Goal: Find specific page/section: Find specific page/section

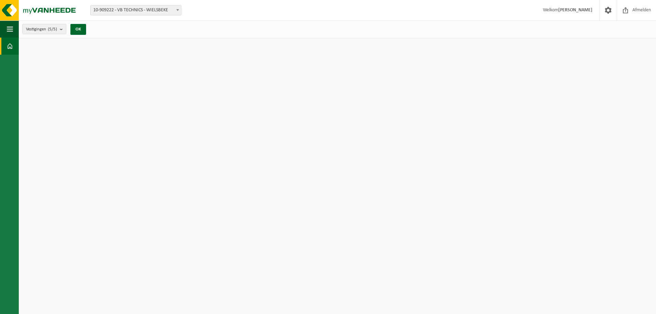
click at [116, 12] on span "10-909222 - VB TECHNICS - WIELSBEKE" at bounding box center [136, 10] width 91 height 10
click at [8, 27] on span "button" at bounding box center [10, 29] width 6 height 17
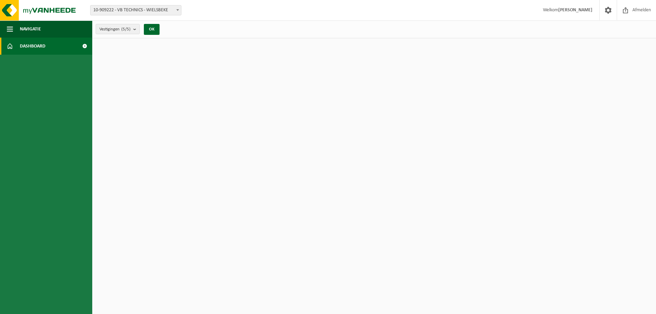
click at [18, 43] on link "Dashboard" at bounding box center [46, 46] width 92 height 17
click at [69, 49] on link "Dashboard" at bounding box center [46, 46] width 92 height 17
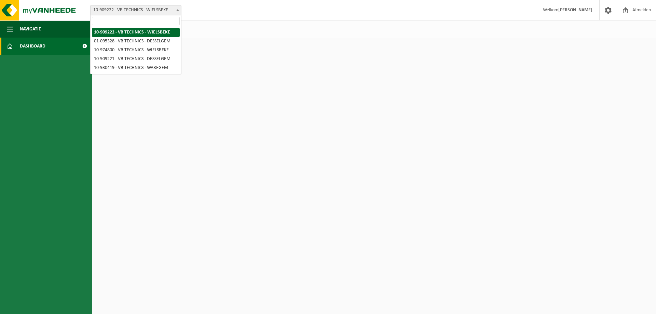
click at [161, 12] on span "10-909222 - VB TECHNICS - WIELSBEKE" at bounding box center [136, 10] width 91 height 10
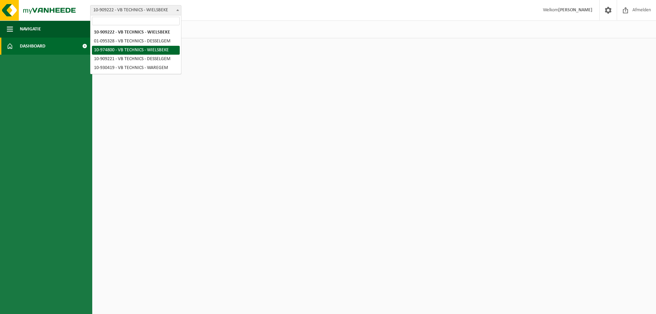
select select "157823"
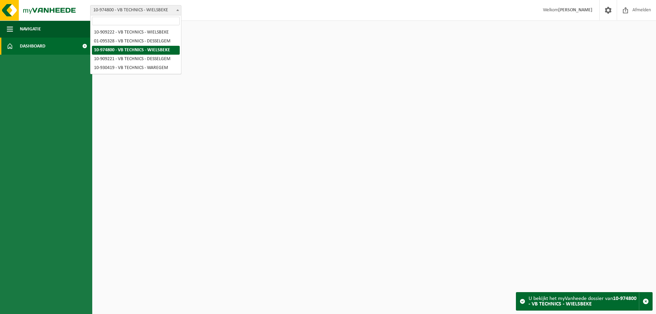
click at [159, 12] on span "10-974800 - VB TECHNICS - WIELSBEKE" at bounding box center [136, 10] width 91 height 10
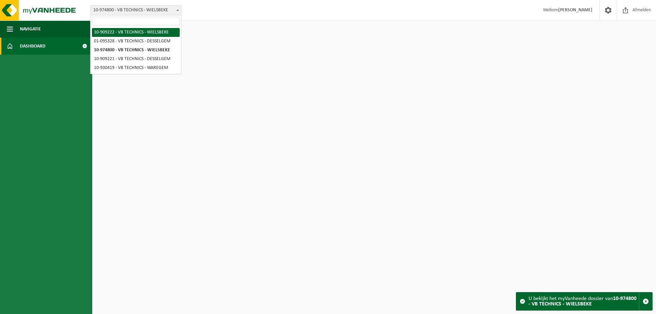
select select "124020"
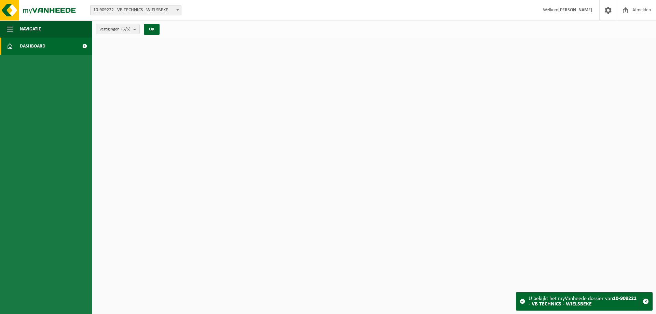
click at [572, 10] on strong "[PERSON_NAME]" at bounding box center [575, 10] width 34 height 5
click at [612, 13] on span at bounding box center [608, 10] width 10 height 20
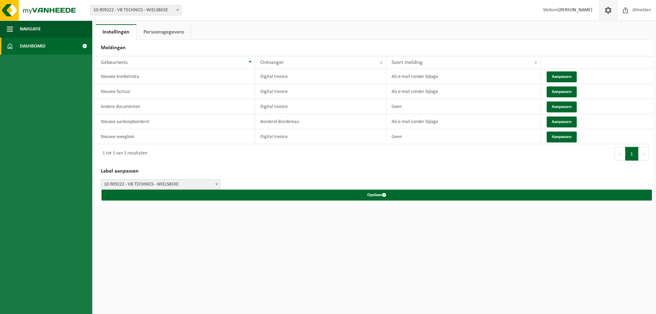
click at [17, 42] on link "Dashboard" at bounding box center [46, 46] width 92 height 17
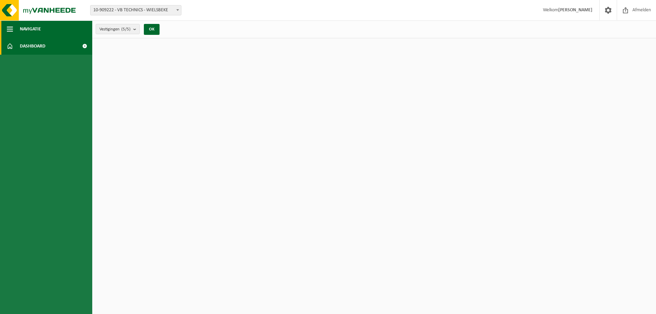
click at [29, 33] on span "Navigatie" at bounding box center [30, 29] width 21 height 17
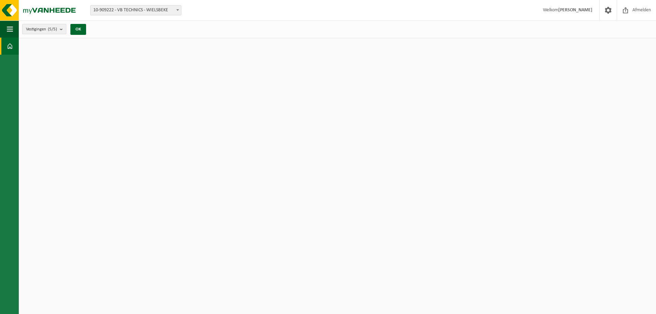
click at [61, 29] on b "submit" at bounding box center [63, 29] width 6 height 10
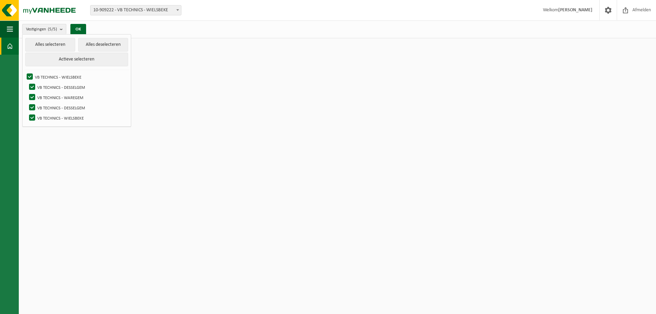
click at [152, 8] on span "10-909222 - VB TECHNICS - WIELSBEKE" at bounding box center [136, 10] width 91 height 10
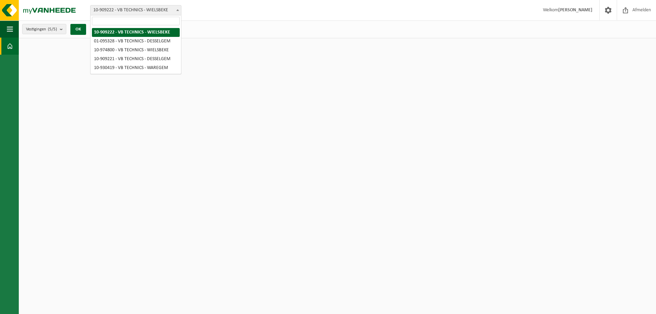
click at [152, 8] on span "10-909222 - VB TECHNICS - WIELSBEKE" at bounding box center [136, 10] width 91 height 10
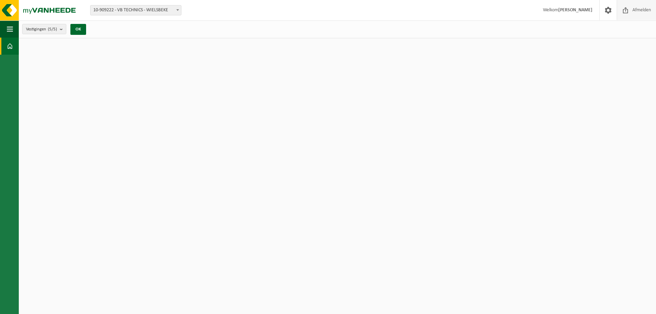
click at [637, 10] on span "Afmelden" at bounding box center [642, 10] width 22 height 20
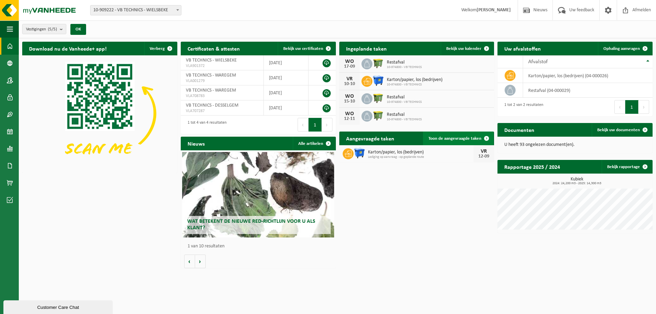
click at [444, 140] on span "Toon de aangevraagde taken" at bounding box center [455, 138] width 53 height 4
click at [465, 138] on span "Toon de aangevraagde taken" at bounding box center [455, 138] width 53 height 4
